Goal: Navigation & Orientation: Find specific page/section

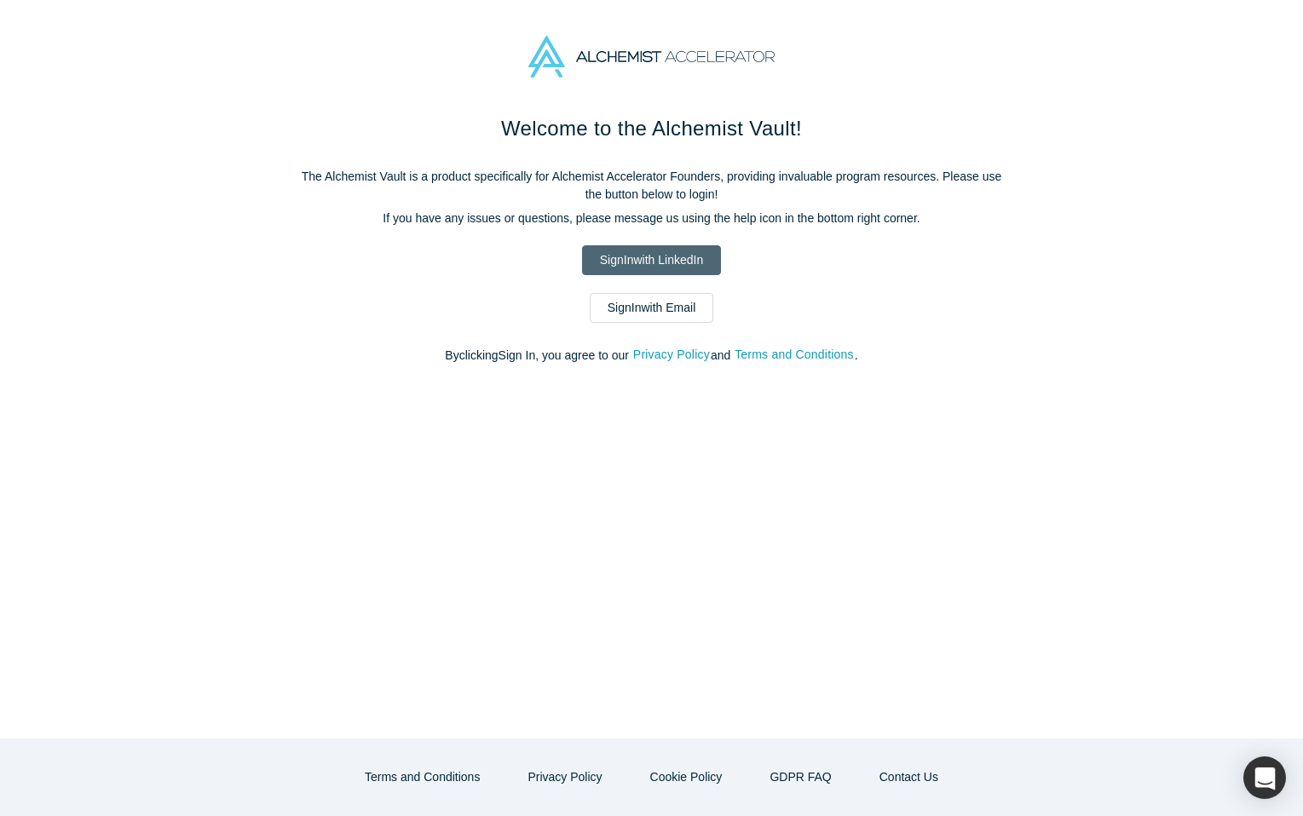
click at [647, 258] on link "Sign In with LinkedIn" at bounding box center [651, 260] width 139 height 30
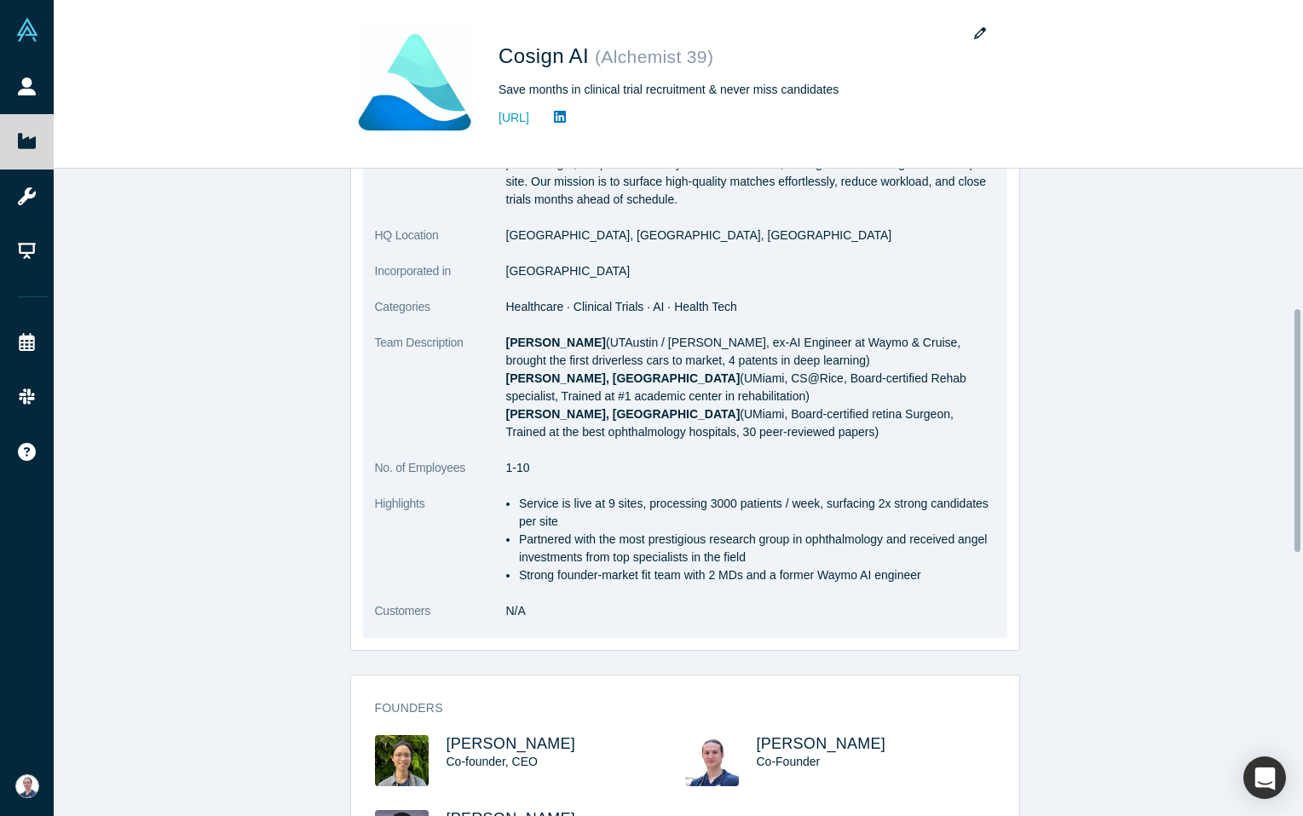
scroll to position [624, 0]
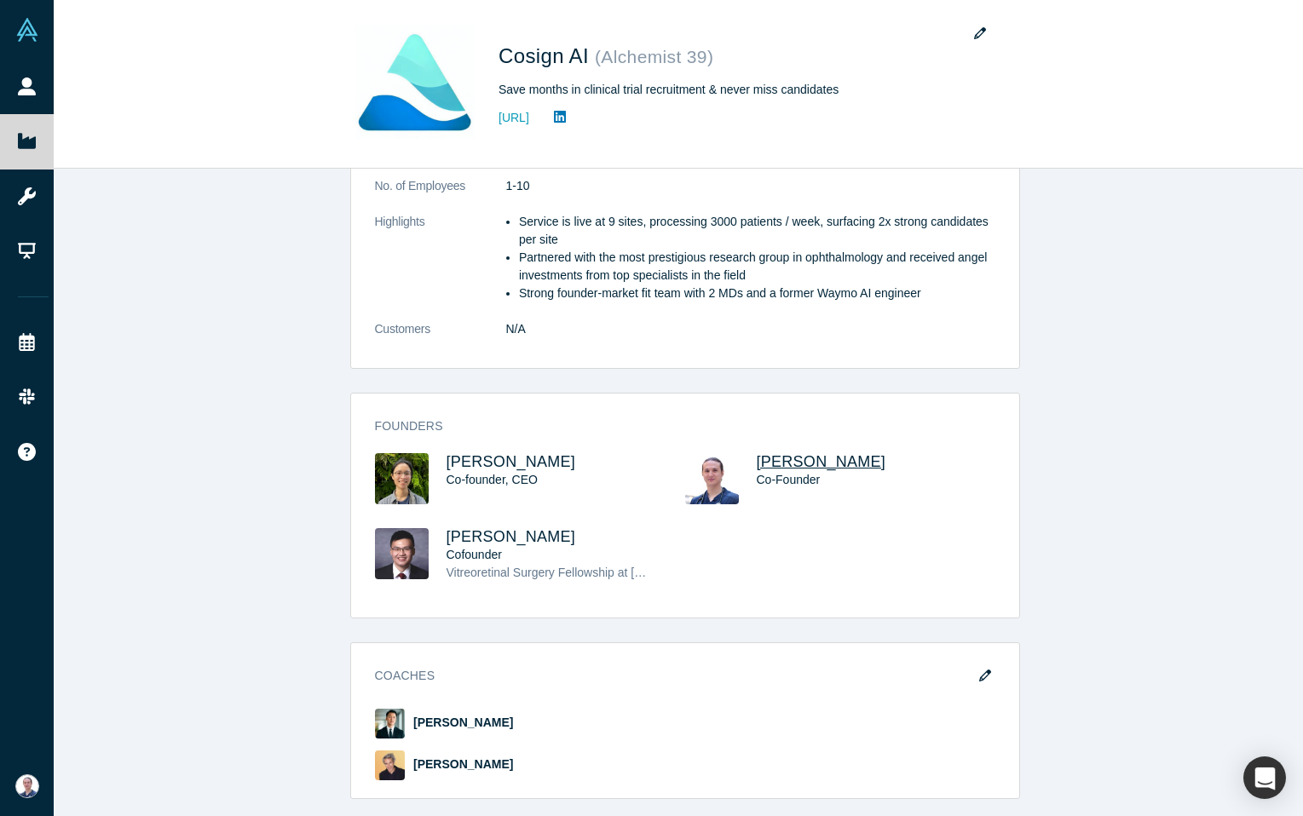
click at [797, 463] on span "[PERSON_NAME]" at bounding box center [820, 461] width 129 height 17
